Goal: Information Seeking & Learning: Find specific fact

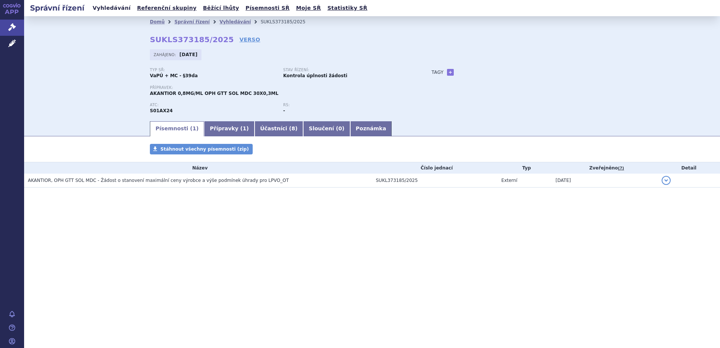
click at [109, 6] on link "Vyhledávání" at bounding box center [111, 8] width 43 height 10
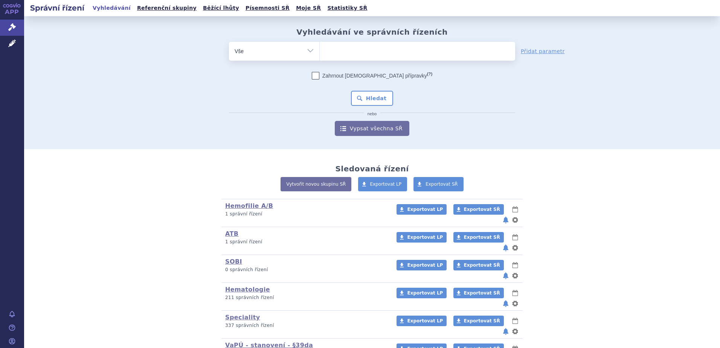
click at [326, 49] on ul at bounding box center [417, 50] width 195 height 16
click at [320, 49] on select at bounding box center [319, 50] width 0 height 19
type input "ro"
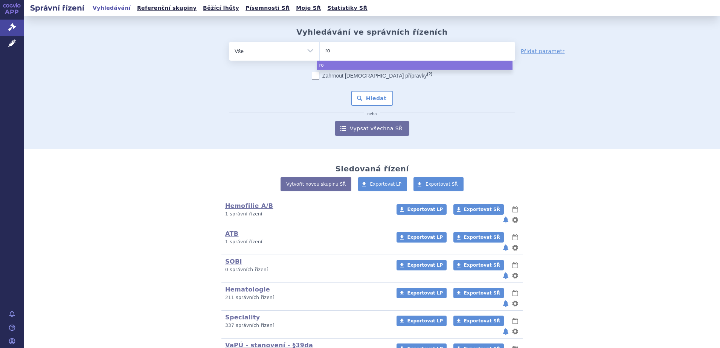
type input "roz"
type input "ro"
type input "r"
type input "al"
type input "altu"
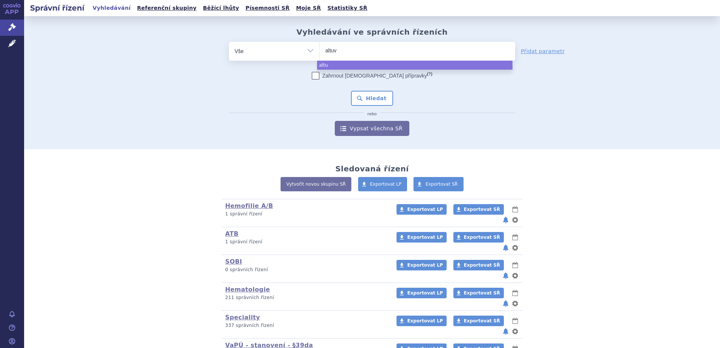
type input "altuvo"
type input "altuvoc"
type input "altuvoct"
select select "altuvoct"
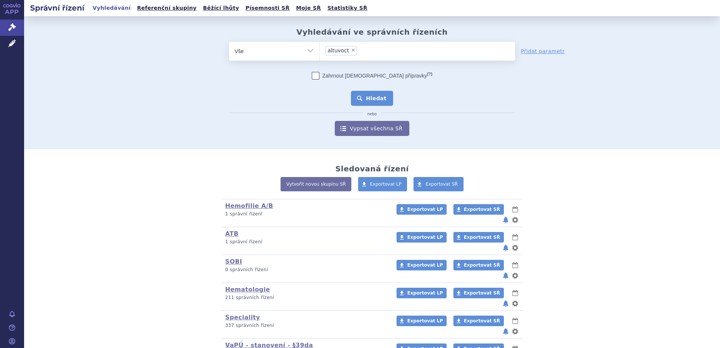
click at [385, 96] on button "Hledat" at bounding box center [372, 98] width 43 height 15
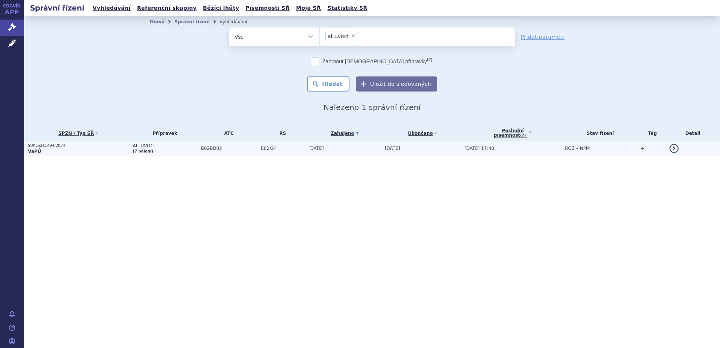
drag, startPoint x: 41, startPoint y: 146, endPoint x: 67, endPoint y: 147, distance: 25.6
click at [41, 146] on p "SUKLS211494/2024" at bounding box center [78, 145] width 101 height 5
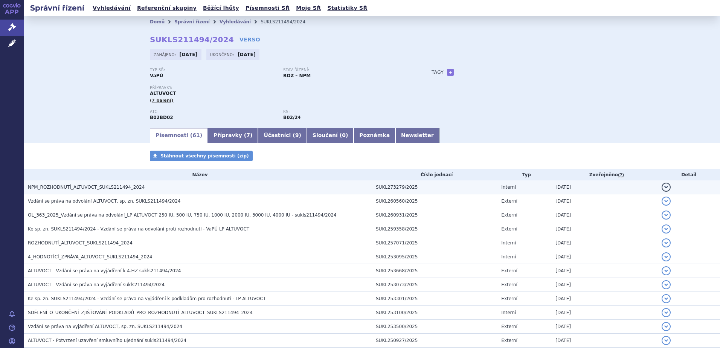
click at [76, 185] on span "NPM_ROZHODNUTÍ_ALTUVOCT_SUKLS211494_2024" at bounding box center [86, 187] width 117 height 5
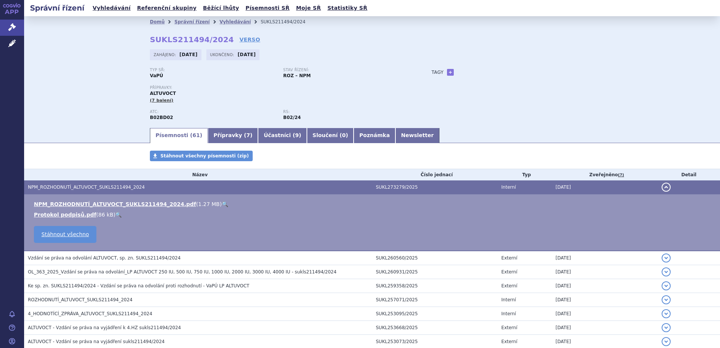
click at [222, 205] on link "🔍" at bounding box center [225, 204] width 6 height 6
